Goal: Information Seeking & Learning: Learn about a topic

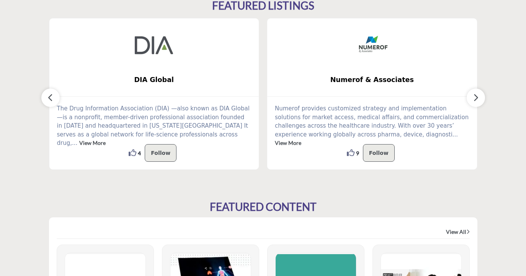
scroll to position [231, 0]
click at [476, 95] on icon "button" at bounding box center [476, 97] width 6 height 10
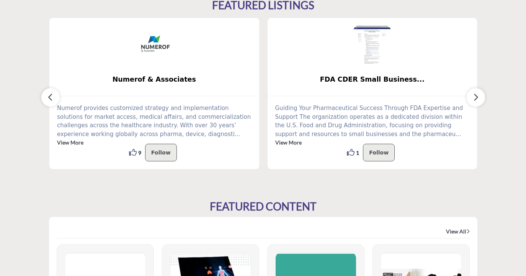
click at [476, 95] on icon "button" at bounding box center [476, 97] width 6 height 10
click at [476, 97] on icon "button" at bounding box center [476, 97] width 6 height 10
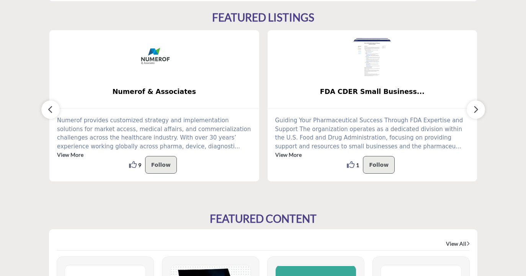
scroll to position [0, 0]
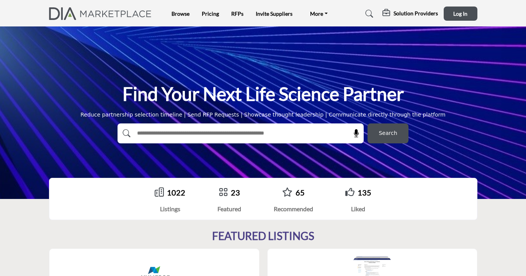
click at [171, 196] on link "1022" at bounding box center [176, 192] width 18 height 9
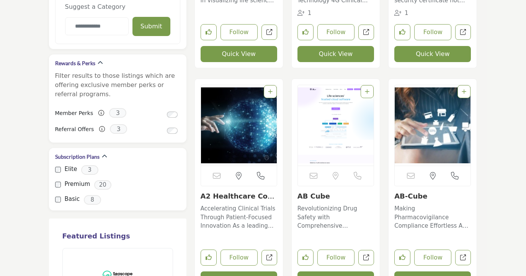
scroll to position [812, 0]
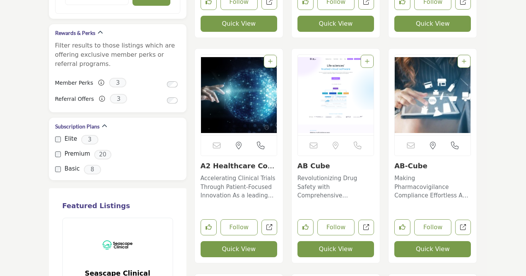
click at [233, 164] on link "A2 Healthcare Corpor..." at bounding box center [238, 170] width 75 height 16
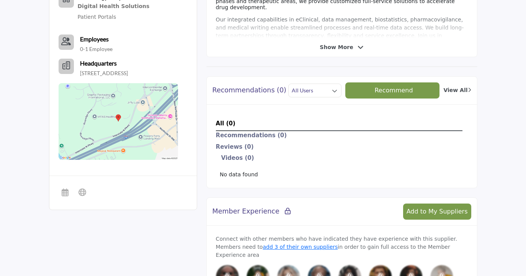
scroll to position [280, 0]
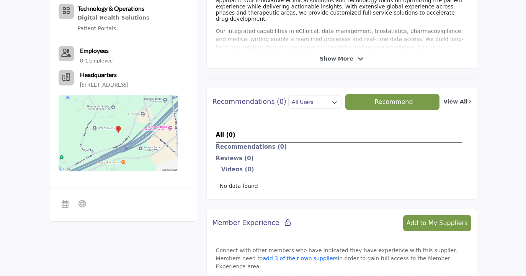
click at [340, 59] on span "Show More" at bounding box center [336, 59] width 33 height 8
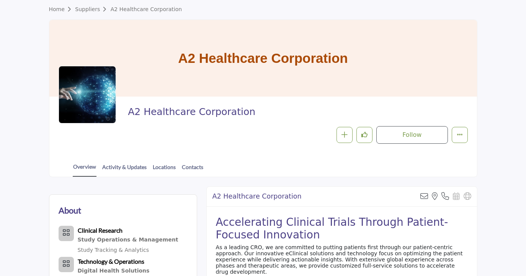
scroll to position [0, 0]
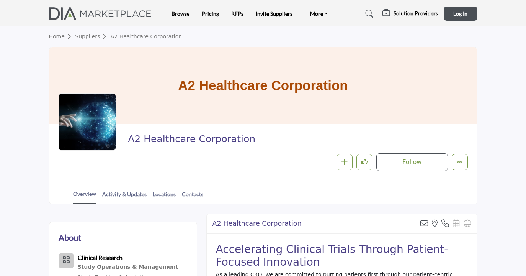
click at [87, 36] on link "Suppliers" at bounding box center [92, 36] width 35 height 6
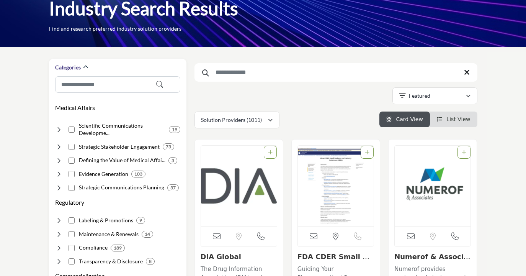
click at [454, 120] on span "List View" at bounding box center [459, 119] width 24 height 6
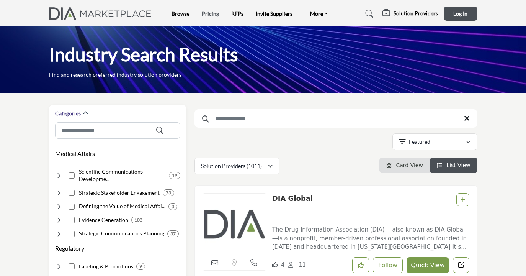
click at [216, 13] on link "Pricing" at bounding box center [210, 13] width 17 height 7
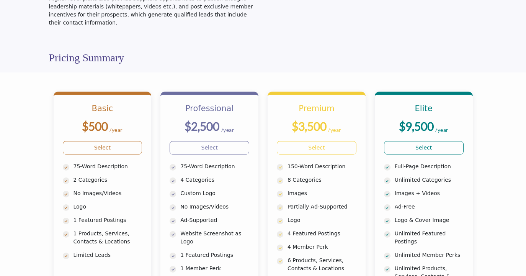
scroll to position [149, 0]
